Goal: Task Accomplishment & Management: Complete application form

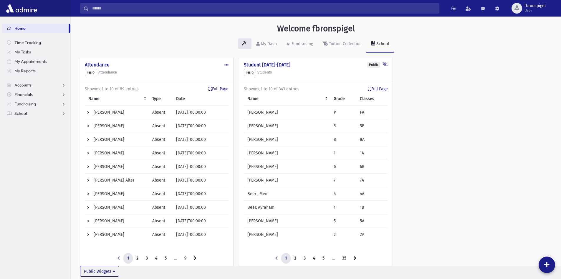
click at [23, 113] on span "School" at bounding box center [20, 113] width 12 height 5
click at [22, 132] on span "Attendance" at bounding box center [29, 131] width 22 height 5
click at [24, 141] on span "Entry" at bounding box center [27, 141] width 10 height 5
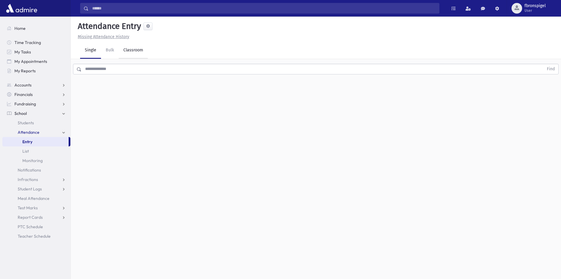
click at [139, 55] on link "Classroom" at bounding box center [133, 50] width 29 height 17
click at [115, 76] on input "**********" at bounding box center [100, 76] width 40 height 11
type input "**********"
click at [178, 76] on div "--Select One--" at bounding box center [160, 76] width 58 height 6
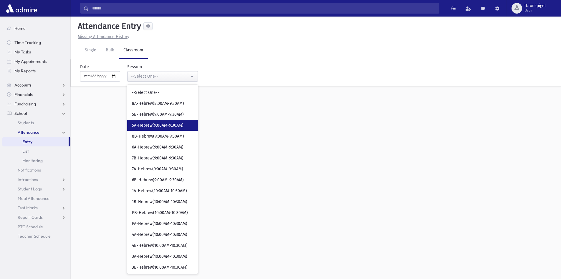
click at [161, 127] on span "5A-Hebrew(9:00AM-9:30AM)" at bounding box center [158, 125] width 52 height 6
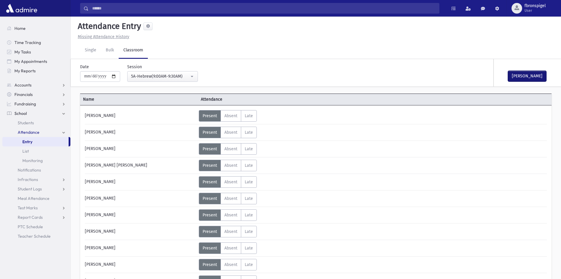
click at [517, 78] on button "[PERSON_NAME]" at bounding box center [527, 76] width 38 height 11
click at [194, 80] on button "5A-Hebrew(9:00AM-9:30AM)" at bounding box center [162, 76] width 71 height 11
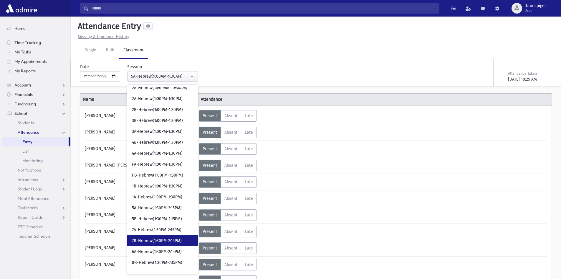
scroll to position [206, 0]
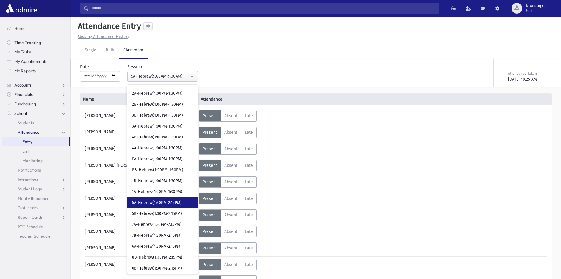
click at [144, 203] on span "5A-Hebrew(1:30PM-2:15PM)" at bounding box center [157, 203] width 50 height 6
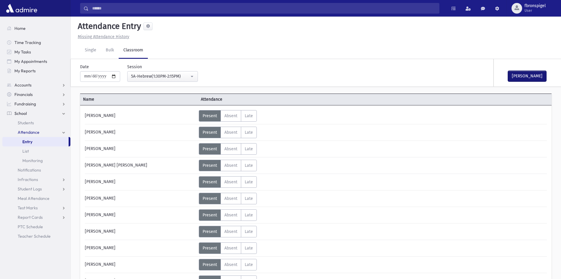
click at [525, 77] on button "[PERSON_NAME]" at bounding box center [527, 76] width 38 height 11
click at [167, 78] on div "5A-Hebrew(1:30PM-2:15PM)" at bounding box center [160, 76] width 58 height 6
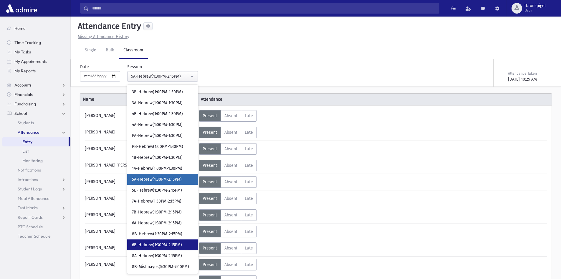
click at [158, 245] on span "6B-Hebrew(1:30PM-2:15PM)" at bounding box center [157, 245] width 50 height 6
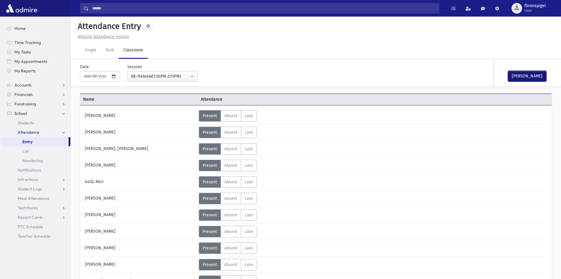
click at [525, 75] on button "[PERSON_NAME]" at bounding box center [527, 76] width 38 height 11
click at [185, 75] on div "6B-Hebrew(1:30PM-2:15PM)" at bounding box center [160, 76] width 58 height 6
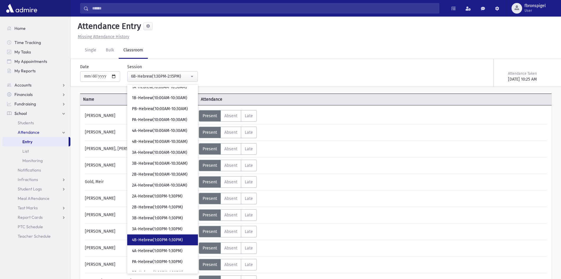
scroll to position [35, 0]
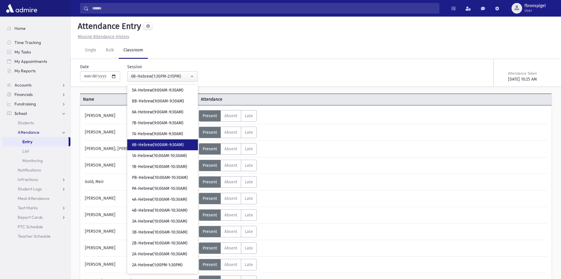
click at [155, 143] on span "6B-Hebrew(9:00AM-9:30AM)" at bounding box center [158, 145] width 52 height 6
select select "***"
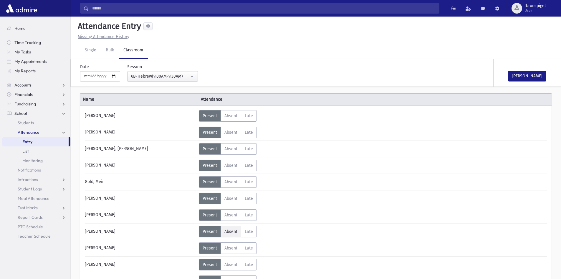
click at [230, 233] on span "Absent" at bounding box center [231, 231] width 13 height 5
click at [535, 75] on button "[PERSON_NAME]" at bounding box center [527, 76] width 38 height 11
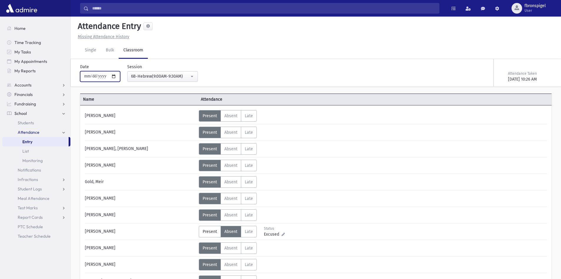
click at [116, 75] on input "**********" at bounding box center [100, 76] width 40 height 11
type input "**********"
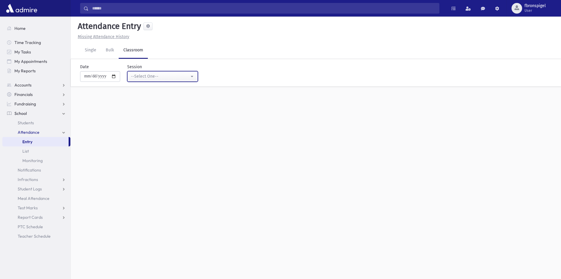
click at [165, 78] on div "--Select One--" at bounding box center [160, 76] width 58 height 6
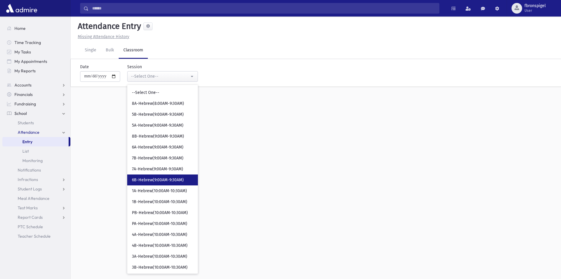
click at [157, 180] on span "6B-Hebrew(9:00AM-9:30AM)" at bounding box center [158, 180] width 52 height 6
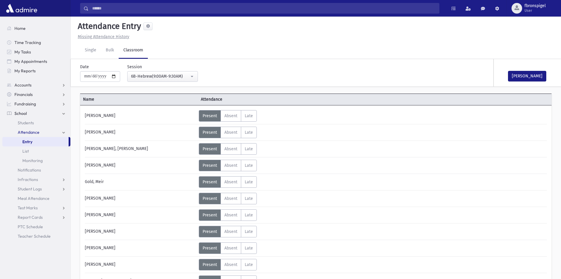
drag, startPoint x: 228, startPoint y: 130, endPoint x: 220, endPoint y: 144, distance: 16.3
click at [228, 130] on span "Absent" at bounding box center [231, 132] width 13 height 5
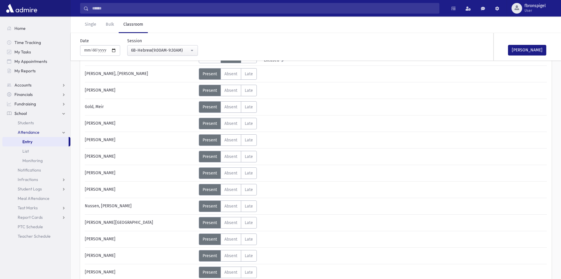
scroll to position [88, 0]
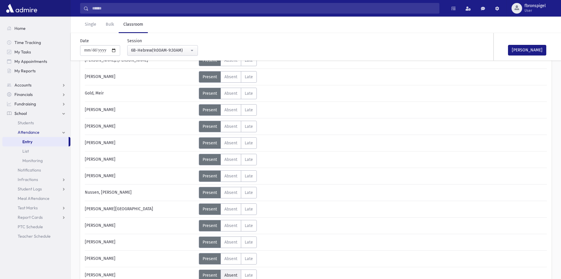
click at [230, 276] on span "Absent" at bounding box center [231, 274] width 13 height 5
drag, startPoint x: 527, startPoint y: 52, endPoint x: 519, endPoint y: 55, distance: 8.9
click at [522, 55] on button "[PERSON_NAME]" at bounding box center [527, 50] width 38 height 11
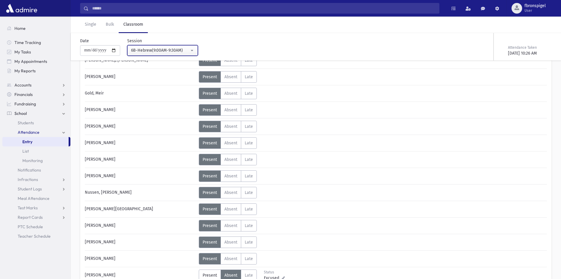
click at [151, 53] on div "6B-Hebrew(9:00AM-9:30AM)" at bounding box center [160, 50] width 58 height 6
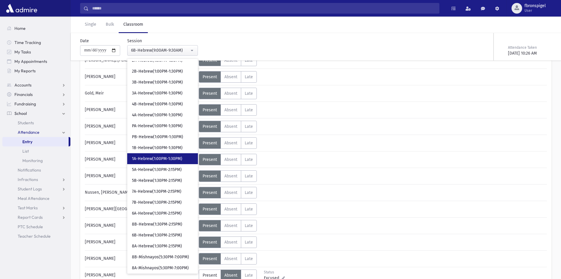
scroll to position [215, 0]
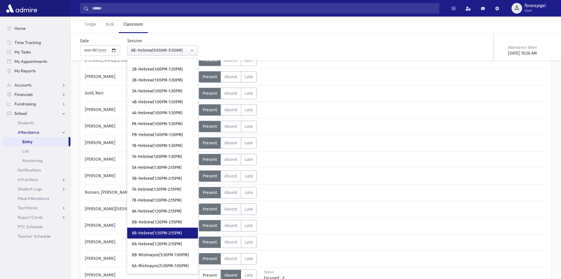
click at [153, 232] on span "6B-Hebrew(1:30PM-2:15PM)" at bounding box center [157, 233] width 50 height 6
select select "***"
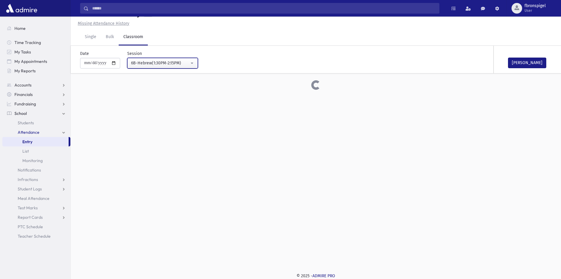
scroll to position [88, 0]
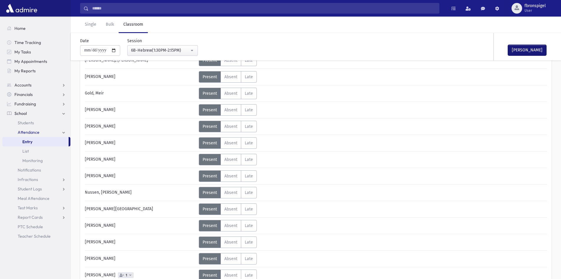
click at [513, 52] on button "[PERSON_NAME]" at bounding box center [527, 50] width 38 height 11
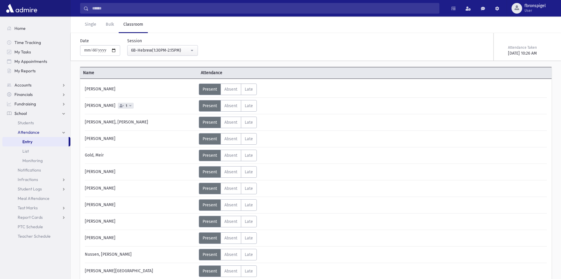
scroll to position [0, 0]
